Goal: Submit feedback/report problem

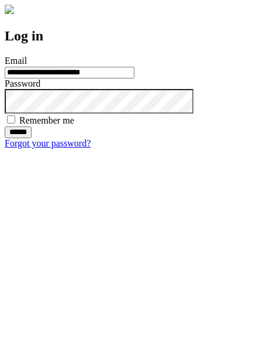
type input "**********"
click at [32, 138] on input "******" at bounding box center [18, 132] width 27 height 12
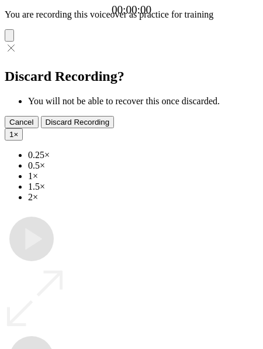
type input "**********"
